Goal: Navigation & Orientation: Find specific page/section

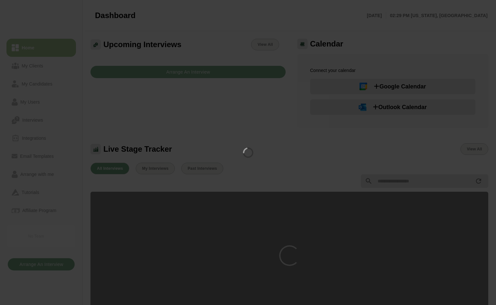
scroll to position [131, 0]
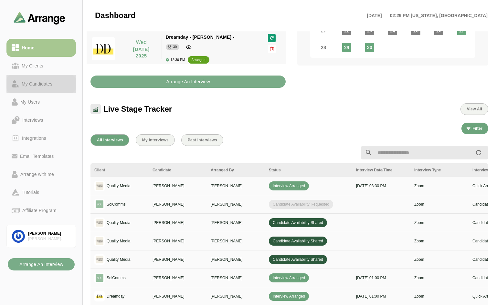
click at [35, 81] on div "My Candidates" at bounding box center [37, 84] width 36 height 8
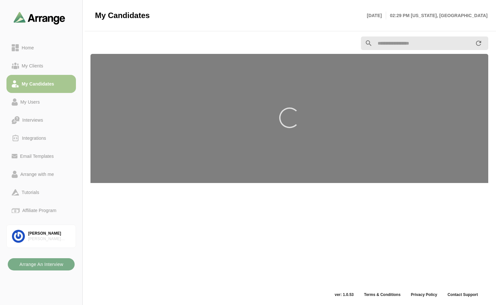
scroll to position [2, 0]
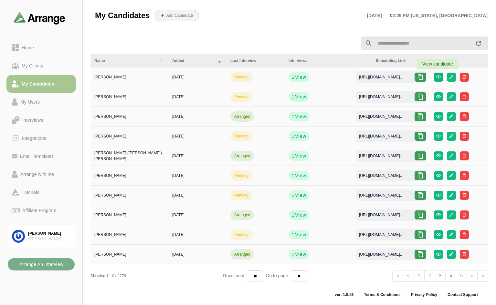
click at [434, 78] on button "button" at bounding box center [438, 77] width 9 height 9
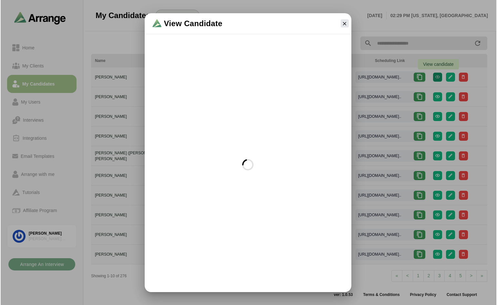
scroll to position [0, 0]
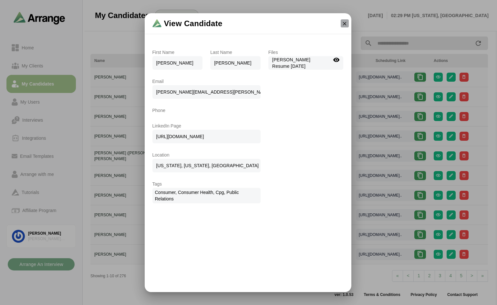
click at [344, 22] on icon "button" at bounding box center [345, 24] width 6 height 6
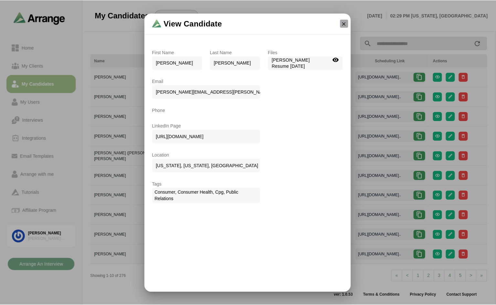
scroll to position [2, 0]
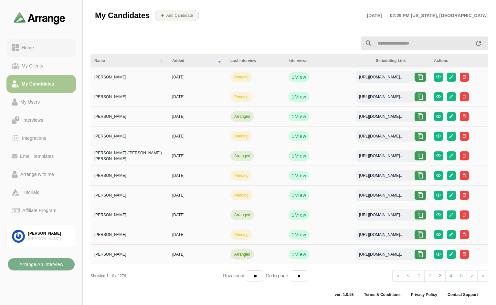
click at [27, 43] on link "Home" at bounding box center [40, 48] width 69 height 18
